Goal: Task Accomplishment & Management: Use online tool/utility

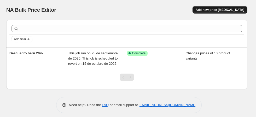
click at [236, 12] on button "Add new price [MEDICAL_DATA]" at bounding box center [219, 9] width 55 height 7
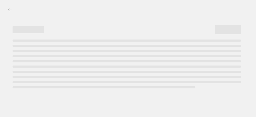
select select "percentage"
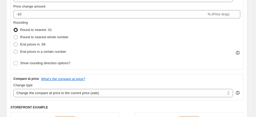
scroll to position [125, 0]
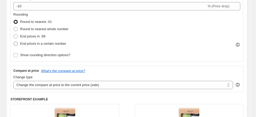
click at [33, 42] on span "End prices in a certain number" at bounding box center [43, 44] width 46 height 4
click at [14, 42] on input "End prices in a certain number" at bounding box center [14, 42] width 0 height 0
radio input "true"
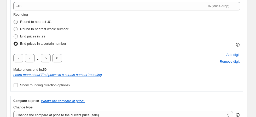
click at [35, 20] on span "Round to nearest .01" at bounding box center [36, 22] width 32 height 4
click at [14, 20] on input "Round to nearest .01" at bounding box center [14, 20] width 0 height 0
radio input "true"
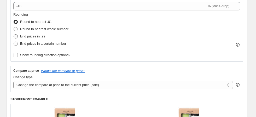
click at [34, 36] on span "End prices in .99" at bounding box center [32, 36] width 25 height 4
click at [14, 35] on input "End prices in .99" at bounding box center [14, 34] width 0 height 0
radio input "true"
click at [38, 19] on span "Round to nearest .01" at bounding box center [36, 21] width 32 height 5
click at [14, 20] on input "Round to nearest .01" at bounding box center [14, 20] width 0 height 0
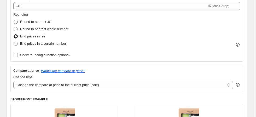
radio input "true"
click at [38, 20] on span "Round to nearest .01" at bounding box center [36, 22] width 32 height 4
click at [14, 20] on input "Round to nearest .01" at bounding box center [14, 20] width 0 height 0
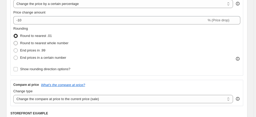
scroll to position [104, 0]
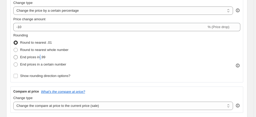
click at [39, 58] on span "End prices in .99" at bounding box center [32, 57] width 25 height 4
click at [29, 58] on span "End prices in .99" at bounding box center [32, 57] width 25 height 4
click at [14, 56] on input "End prices in .99" at bounding box center [14, 55] width 0 height 0
radio input "true"
click at [38, 51] on span "Round to nearest whole number" at bounding box center [44, 50] width 48 height 4
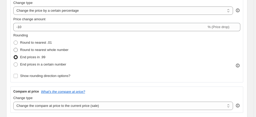
click at [14, 48] on input "Round to nearest whole number" at bounding box center [14, 48] width 0 height 0
radio input "true"
click at [41, 65] on span "End prices in a certain number" at bounding box center [43, 65] width 46 height 4
click at [14, 63] on input "End prices in a certain number" at bounding box center [14, 63] width 0 height 0
radio input "true"
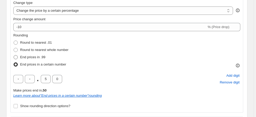
click at [37, 55] on span "End prices in .99" at bounding box center [32, 57] width 25 height 4
click at [14, 55] on input "End prices in .99" at bounding box center [14, 55] width 0 height 0
radio input "true"
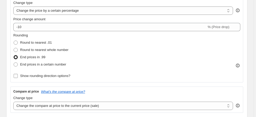
click at [38, 75] on span "Show rounding direction options?" at bounding box center [45, 76] width 50 height 4
click at [18, 75] on input "Show rounding direction options?" at bounding box center [16, 76] width 4 height 4
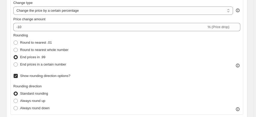
click at [37, 75] on span "Show rounding direction options?" at bounding box center [45, 76] width 50 height 4
click at [18, 75] on input "Show rounding direction options?" at bounding box center [16, 76] width 4 height 4
checkbox input "false"
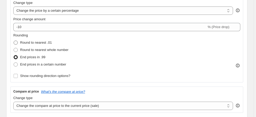
click at [32, 45] on span "Round to nearest .01" at bounding box center [36, 42] width 32 height 5
click at [14, 41] on input "Round to nearest .01" at bounding box center [14, 41] width 0 height 0
radio input "true"
click at [34, 48] on span "Round to nearest whole number" at bounding box center [44, 50] width 48 height 4
click at [14, 48] on input "Round to nearest whole number" at bounding box center [14, 48] width 0 height 0
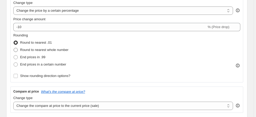
radio input "true"
click at [240, 65] on icon at bounding box center [237, 65] width 5 height 5
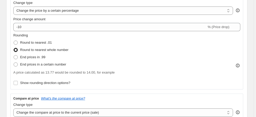
click at [240, 65] on icon at bounding box center [237, 65] width 5 height 5
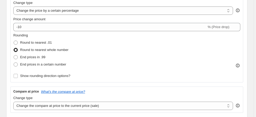
click at [46, 55] on div "End prices in .99" at bounding box center [40, 57] width 55 height 7
click at [41, 57] on span "End prices in .99" at bounding box center [32, 57] width 25 height 4
click at [14, 56] on input "End prices in .99" at bounding box center [14, 55] width 0 height 0
radio input "true"
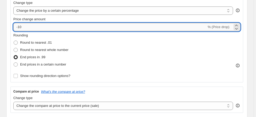
click at [58, 25] on input "-10" at bounding box center [109, 27] width 193 height 8
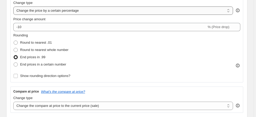
click at [65, 11] on select "Change the price to a certain amount Change the price by a certain amount Chang…" at bounding box center [122, 11] width 219 height 8
click at [64, 11] on select "Change the price to a certain amount Change the price by a certain amount Chang…" at bounding box center [122, 11] width 219 height 8
click at [66, 9] on select "Change the price to a certain amount Change the price by a certain amount Chang…" at bounding box center [122, 11] width 219 height 8
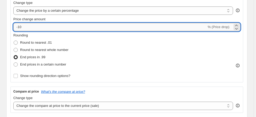
click at [80, 24] on input "-10" at bounding box center [109, 27] width 193 height 8
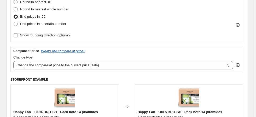
scroll to position [146, 0]
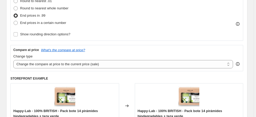
click at [58, 60] on div "Change type Change the compare at price to the current price (sale) Change the …" at bounding box center [122, 61] width 219 height 15
click at [59, 64] on select "Change the compare at price to the current price (sale) Change the compare at p…" at bounding box center [122, 64] width 219 height 8
click at [61, 64] on select "Change the compare at price to the current price (sale) Change the compare at p…" at bounding box center [122, 64] width 219 height 8
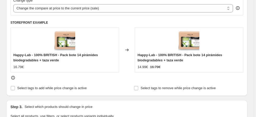
scroll to position [209, 0]
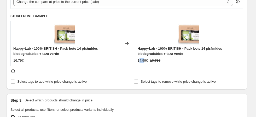
drag, startPoint x: 141, startPoint y: 62, endPoint x: 149, endPoint y: 61, distance: 8.2
click at [148, 61] on div "14.99€" at bounding box center [142, 60] width 10 height 5
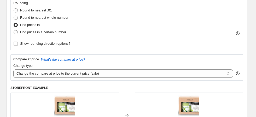
scroll to position [104, 0]
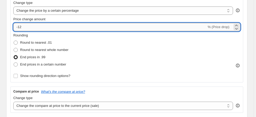
click at [42, 26] on input "-12" at bounding box center [109, 27] width 193 height 8
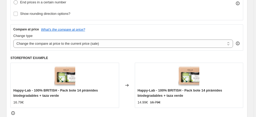
scroll to position [63, 0]
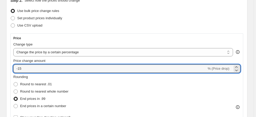
type input "-1"
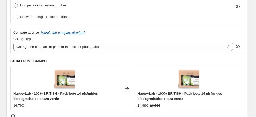
scroll to position [167, 0]
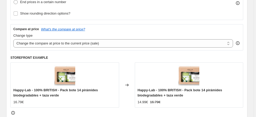
type input "-50"
click at [73, 62] on div "STOREFRONT EXAMPLE Happy-Lab - 100% BRITISH - Pack bote 14 pirámides biodegrada…" at bounding box center [126, 86] width 232 height 60
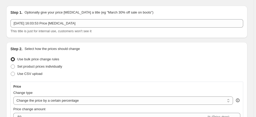
scroll to position [0, 0]
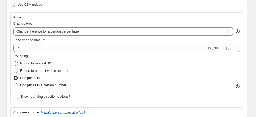
click at [39, 65] on span "Round to nearest .01" at bounding box center [36, 64] width 32 height 4
click at [14, 62] on input "Round to nearest .01" at bounding box center [14, 62] width 0 height 0
radio input "true"
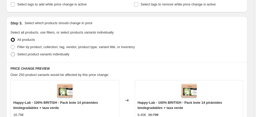
scroll to position [250, 0]
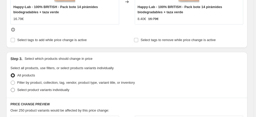
click at [35, 93] on label "Select product variants individually" at bounding box center [39, 90] width 59 height 7
click at [11, 88] on input "Select product variants individually" at bounding box center [11, 88] width 0 height 0
radio input "true"
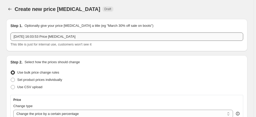
scroll to position [0, 0]
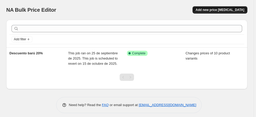
click at [231, 10] on span "Add new price [MEDICAL_DATA]" at bounding box center [219, 10] width 49 height 4
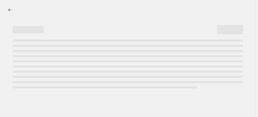
select select "percentage"
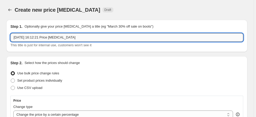
click at [61, 34] on input "7 oct 2025, 16:12:21 Price change job" at bounding box center [126, 37] width 232 height 8
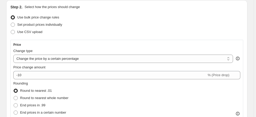
scroll to position [63, 0]
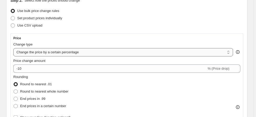
type input "Nombre para el descuento"
click at [54, 54] on select "Change the price to a certain amount Change the price by a certain amount Chang…" at bounding box center [122, 52] width 219 height 8
drag, startPoint x: 54, startPoint y: 54, endPoint x: 52, endPoint y: 57, distance: 3.5
click at [54, 54] on select "Change the price to a certain amount Change the price by a certain amount Chang…" at bounding box center [122, 52] width 219 height 8
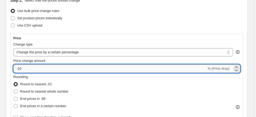
click at [28, 68] on input "-10" at bounding box center [109, 69] width 193 height 8
drag, startPoint x: 31, startPoint y: 69, endPoint x: 17, endPoint y: 69, distance: 13.6
click at [17, 69] on input "-10" at bounding box center [109, 69] width 193 height 8
drag, startPoint x: 205, startPoint y: 69, endPoint x: 215, endPoint y: 68, distance: 9.7
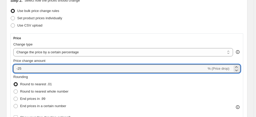
click at [215, 68] on div "-25 % (Price drop)" at bounding box center [126, 69] width 227 height 8
type input "-25"
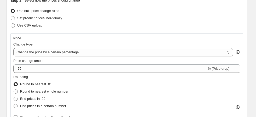
click at [213, 77] on div "Rounding Round to nearest .01 Round to nearest whole number End prices in .99 E…" at bounding box center [126, 92] width 227 height 35
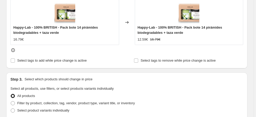
scroll to position [292, 0]
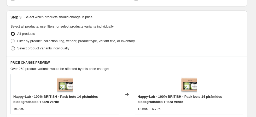
click at [29, 47] on span "Select product variants individually" at bounding box center [43, 48] width 52 height 4
click at [11, 47] on input "Select product variants individually" at bounding box center [11, 46] width 0 height 0
radio input "true"
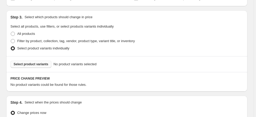
click at [36, 63] on span "Select product variants" at bounding box center [31, 64] width 35 height 4
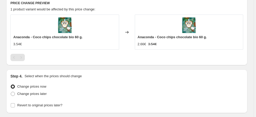
scroll to position [397, 0]
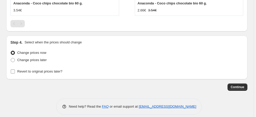
click at [26, 71] on span "Revert to original prices later?" at bounding box center [39, 72] width 45 height 4
click at [15, 71] on input "Revert to original prices later?" at bounding box center [13, 72] width 4 height 4
checkbox input "true"
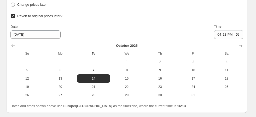
scroll to position [459, 0]
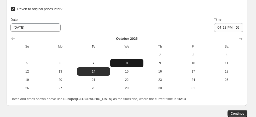
click at [126, 63] on span "8" at bounding box center [126, 63] width 29 height 4
type input "10/8/2025"
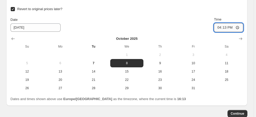
click at [229, 27] on input "16:13" at bounding box center [228, 27] width 29 height 9
type input "13:30"
click at [226, 6] on div "Revert to original prices later?" at bounding box center [126, 8] width 232 height 7
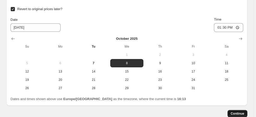
click at [243, 112] on span "Continue" at bounding box center [237, 114] width 14 height 4
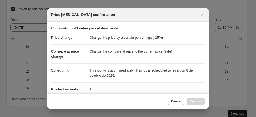
scroll to position [0, 0]
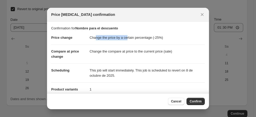
drag, startPoint x: 95, startPoint y: 38, endPoint x: 131, endPoint y: 41, distance: 36.1
click at [131, 41] on dd "Change the price by a certain percentage (-25%)" at bounding box center [146, 38] width 115 height 14
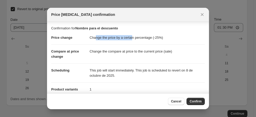
scroll to position [42, 0]
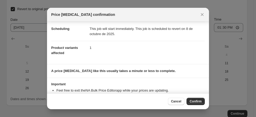
click at [131, 41] on dd "1" at bounding box center [146, 48] width 115 height 14
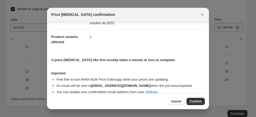
scroll to position [59, 0]
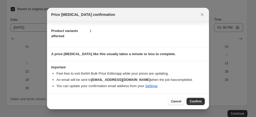
click at [191, 99] on button "Confirm" at bounding box center [195, 101] width 18 height 7
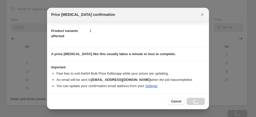
type input "Nombre para el descuento"
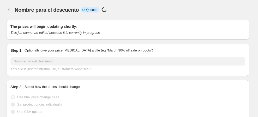
select select "percentage"
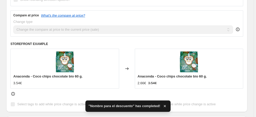
scroll to position [250, 0]
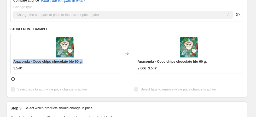
drag, startPoint x: 10, startPoint y: 60, endPoint x: 89, endPoint y: 61, distance: 78.5
click at [89, 61] on div "Anaconda - Coco chips chocolate bio 60 g. 3.54€" at bounding box center [64, 54] width 109 height 40
copy span "Anaconda - Coco chips chocolate bio 60 g."
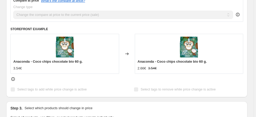
click at [84, 29] on h6 "STOREFRONT EXAMPLE" at bounding box center [126, 29] width 232 height 4
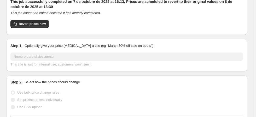
scroll to position [0, 0]
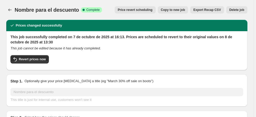
click at [234, 12] on span "Delete job" at bounding box center [236, 10] width 15 height 4
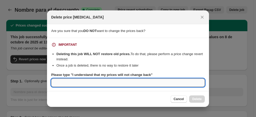
click at [152, 79] on input "Please type "I understand that my prices will not change back"" at bounding box center [127, 83] width 153 height 8
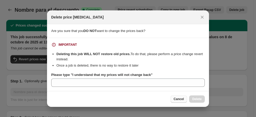
click at [175, 98] on span "Cancel" at bounding box center [179, 99] width 10 height 4
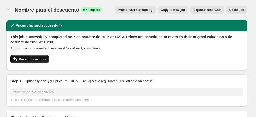
click at [25, 59] on span "Revert prices now" at bounding box center [32, 59] width 27 height 4
checkbox input "false"
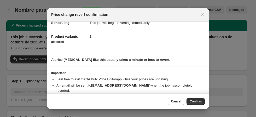
scroll to position [27, 0]
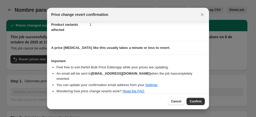
click at [198, 106] on div "Cancel Confirm" at bounding box center [128, 102] width 162 height 16
click at [198, 104] on button "Confirm" at bounding box center [195, 101] width 18 height 7
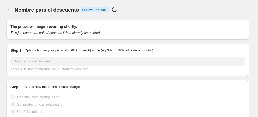
select select "percentage"
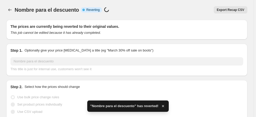
checkbox input "true"
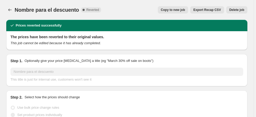
click at [242, 11] on span "Delete job" at bounding box center [236, 10] width 15 height 4
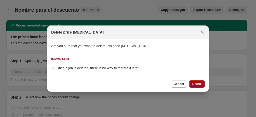
click at [196, 86] on button "Delete" at bounding box center [197, 84] width 16 height 7
